Goal: Find specific page/section: Find specific page/section

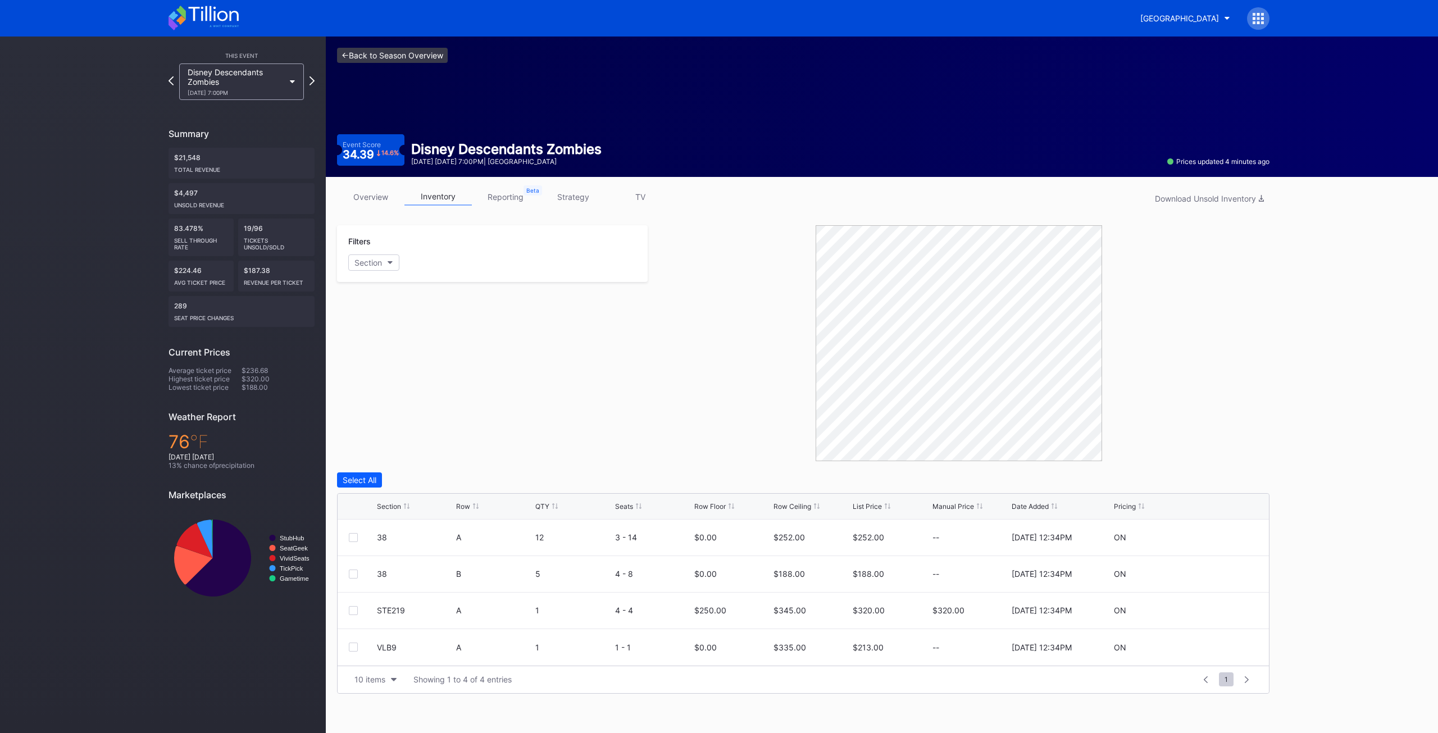
click at [364, 55] on link "<- Back to Season Overview" at bounding box center [392, 55] width 111 height 15
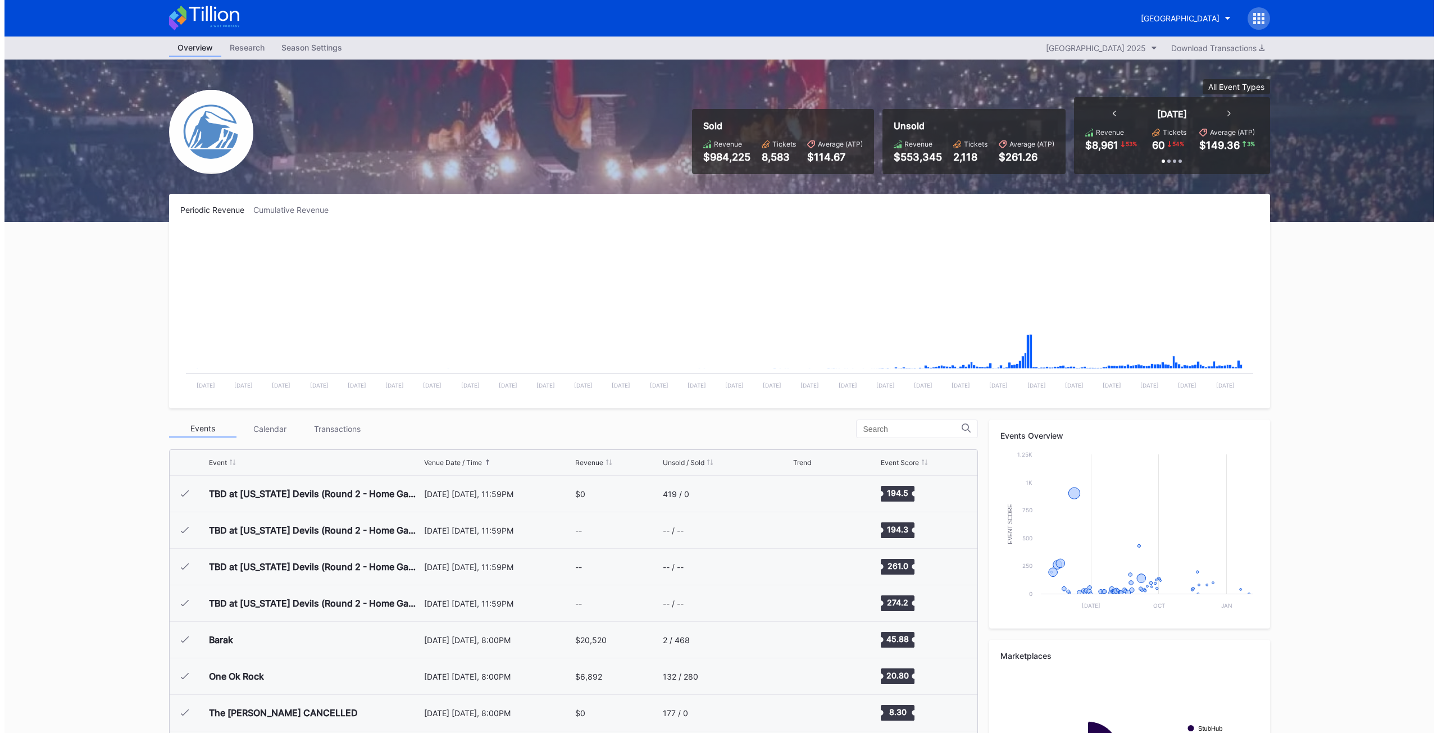
scroll to position [1278, 0]
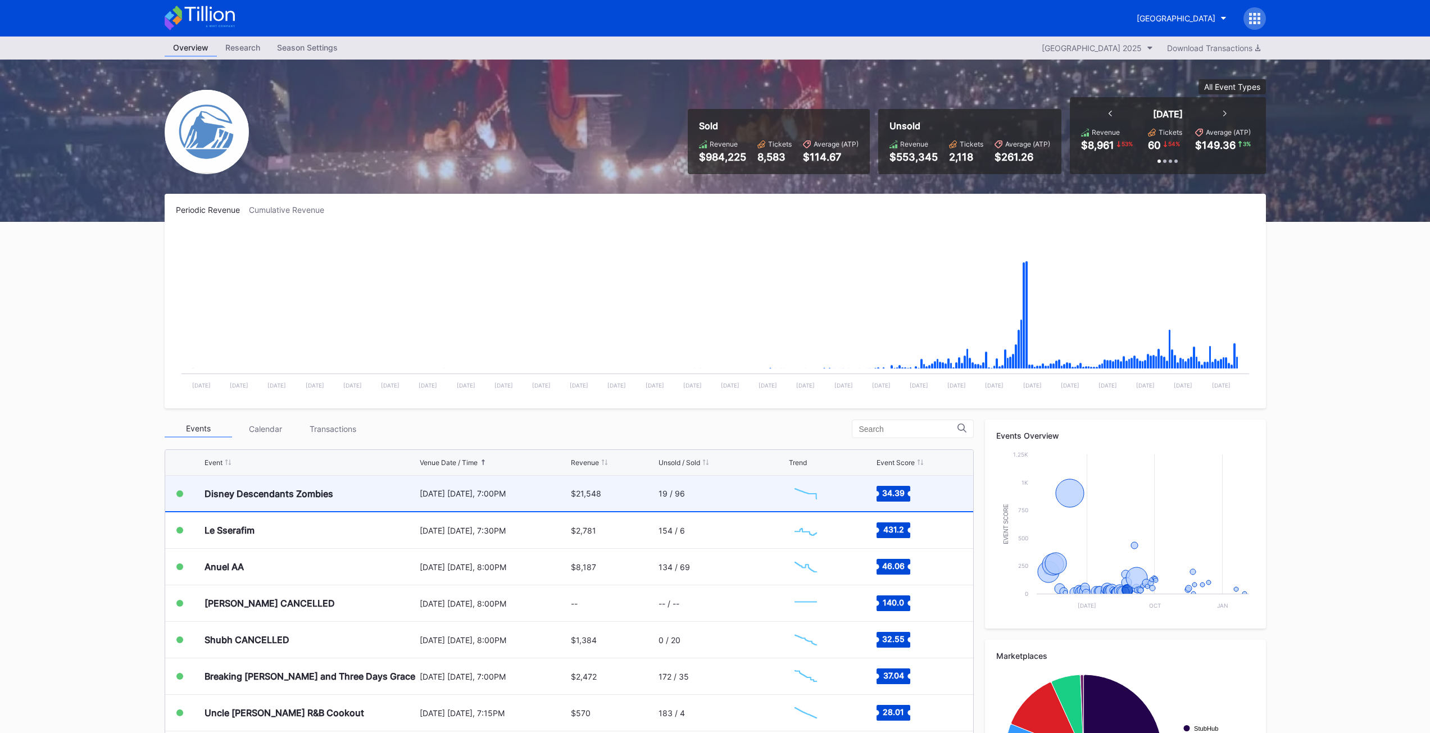
click at [260, 491] on div "Disney Descendants Zombies" at bounding box center [269, 493] width 129 height 11
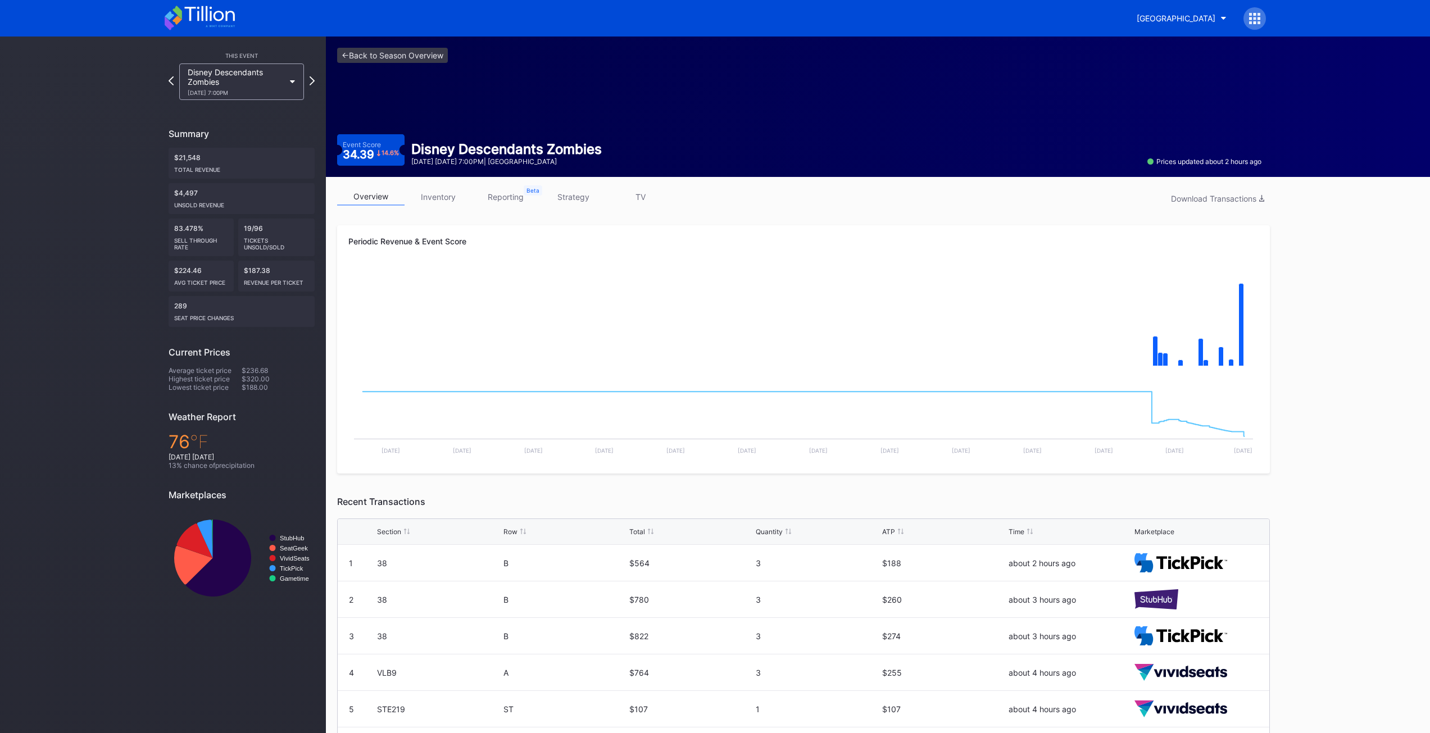
click at [436, 196] on link "inventory" at bounding box center [438, 196] width 67 height 17
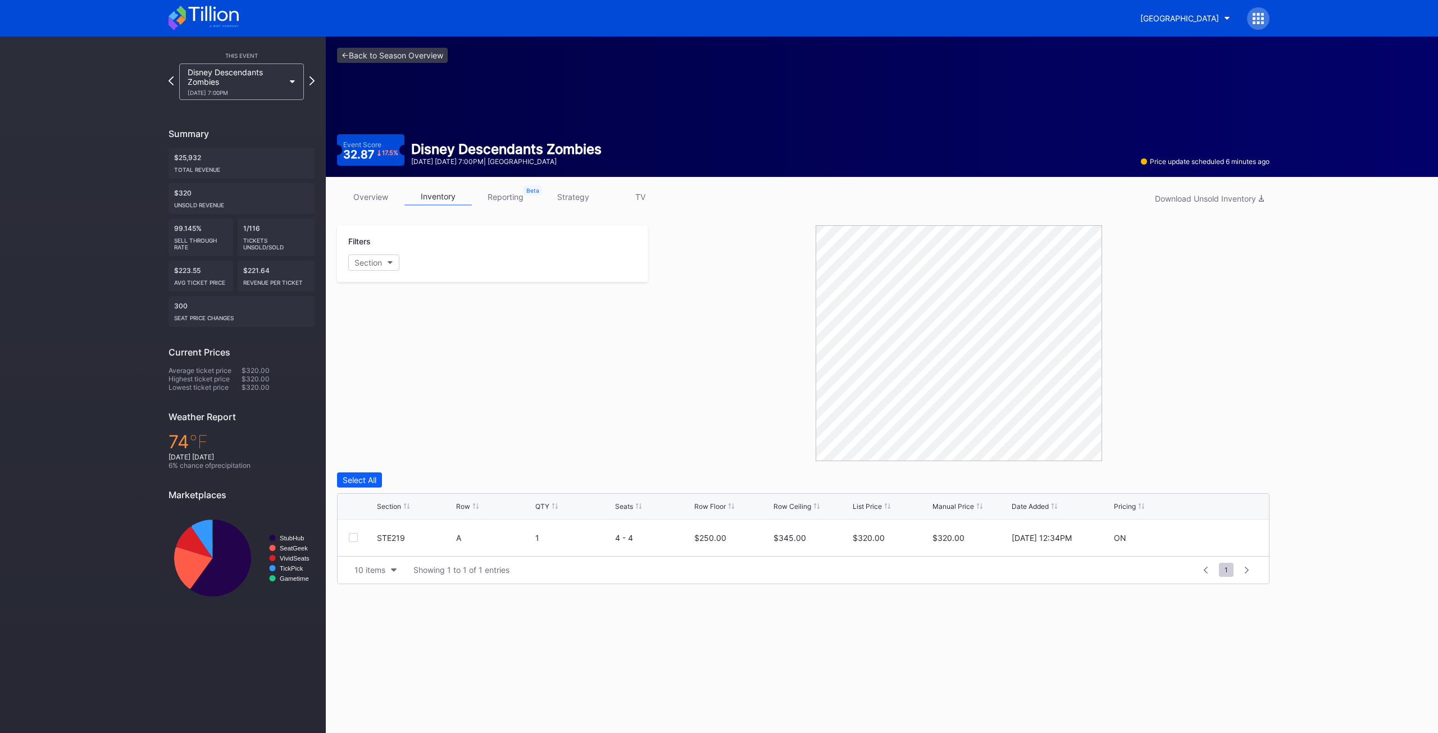
click at [505, 202] on link "reporting" at bounding box center [505, 196] width 67 height 17
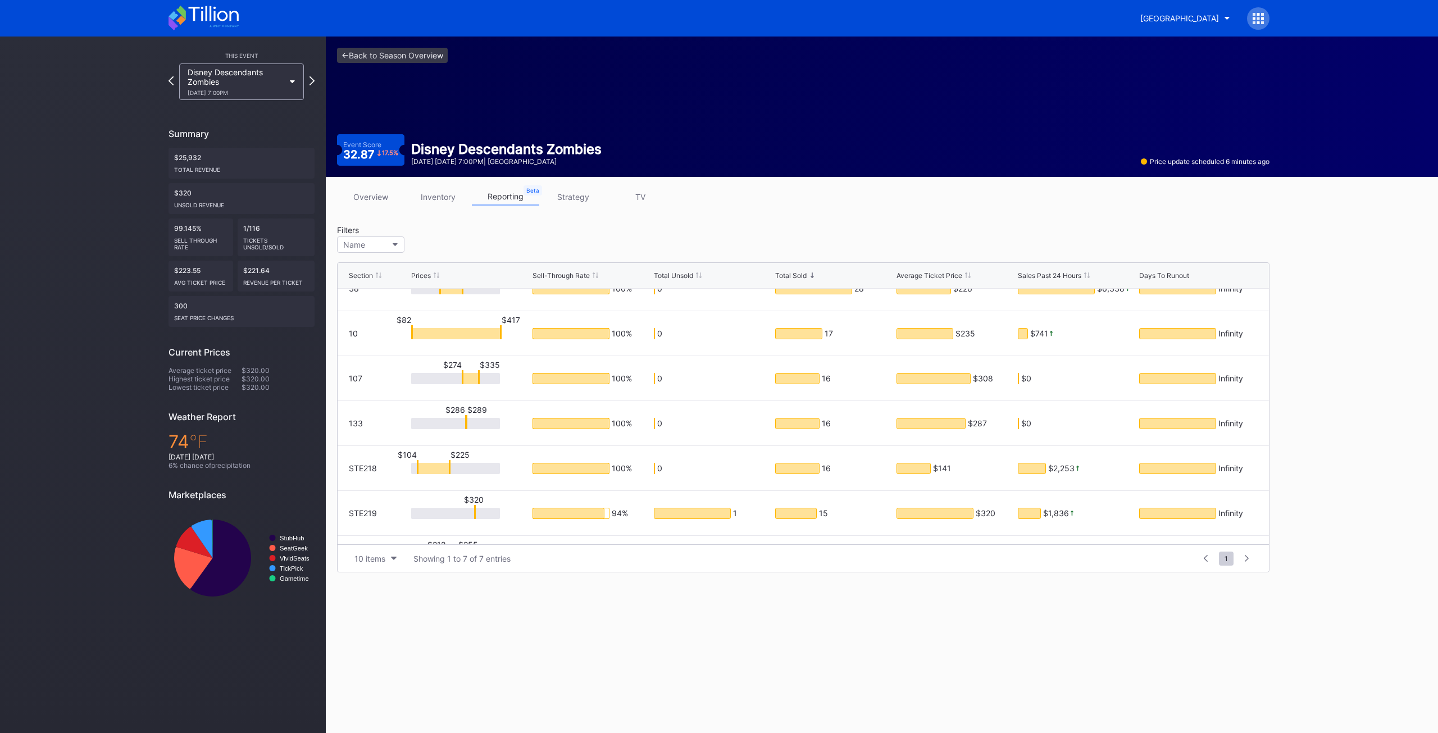
scroll to position [59, 0]
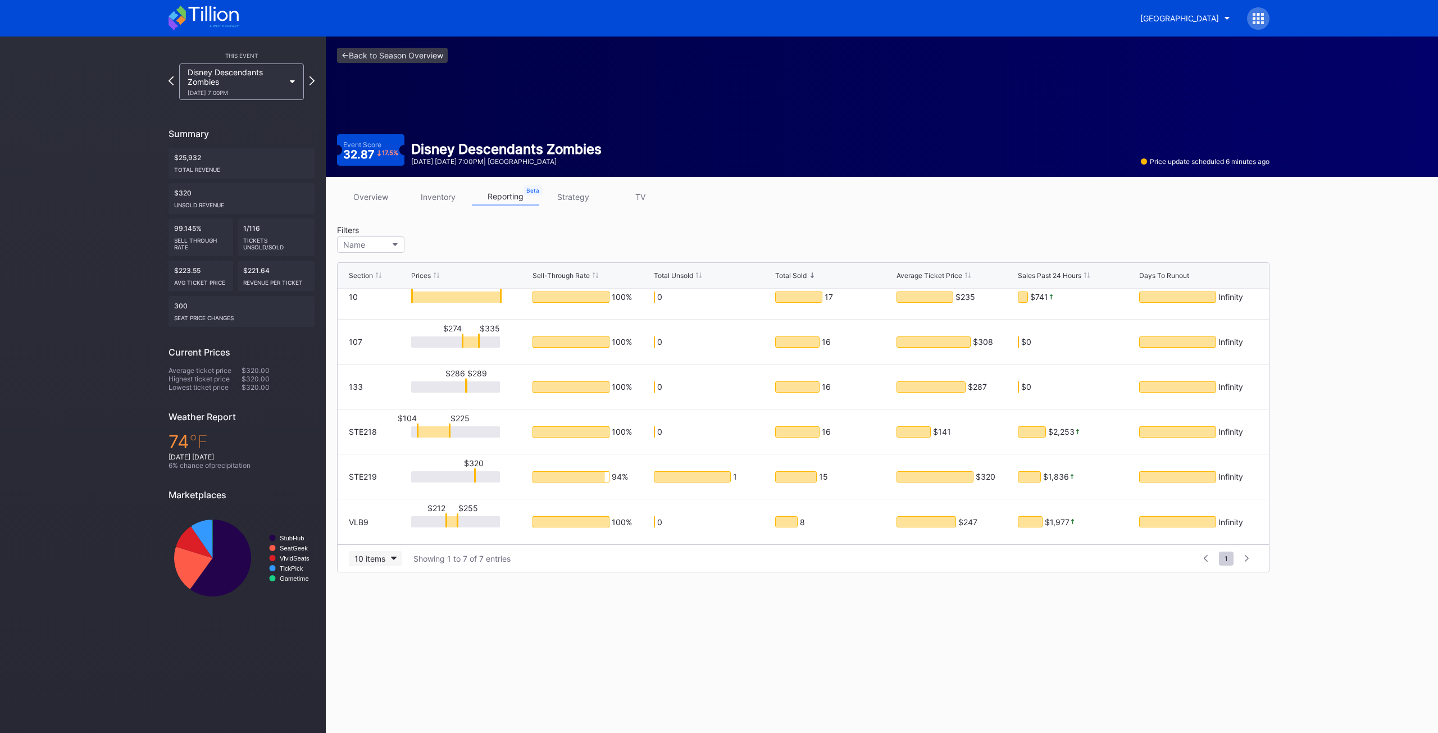
click at [388, 563] on button "10 items" at bounding box center [375, 558] width 53 height 15
click at [386, 592] on div "10 items" at bounding box center [375, 587] width 53 height 21
click at [878, 694] on div "<- Back to Season Overview Event Score 32.87 17.5 % Disney Descendants Zombies …" at bounding box center [882, 385] width 1113 height 697
